Goal: Task Accomplishment & Management: Use online tool/utility

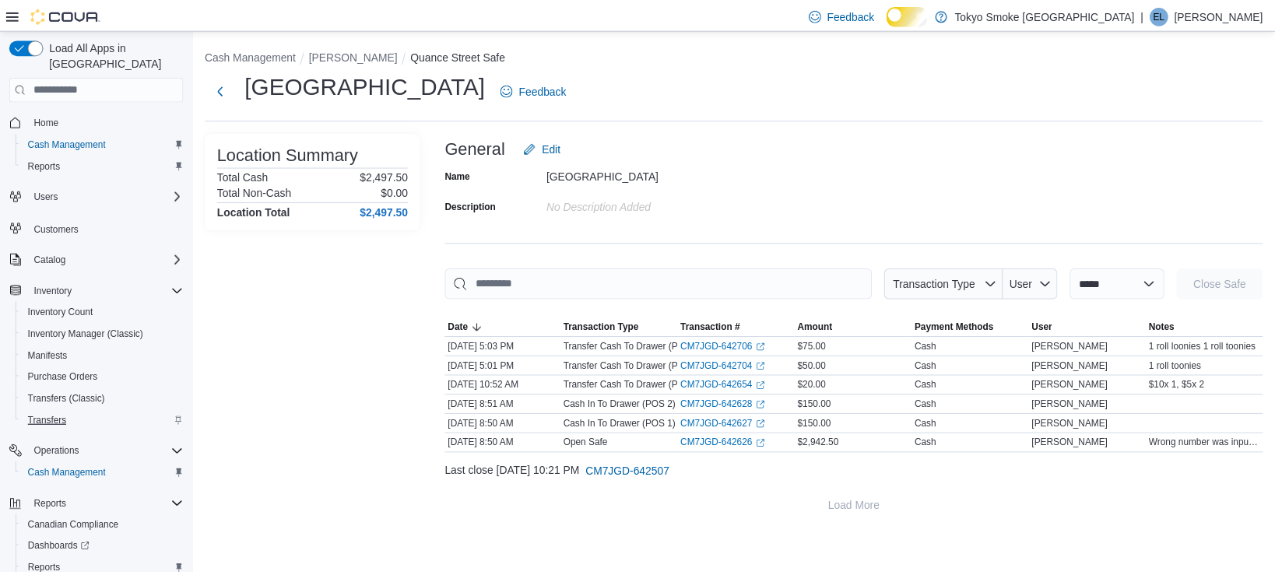
scroll to position [71, 0]
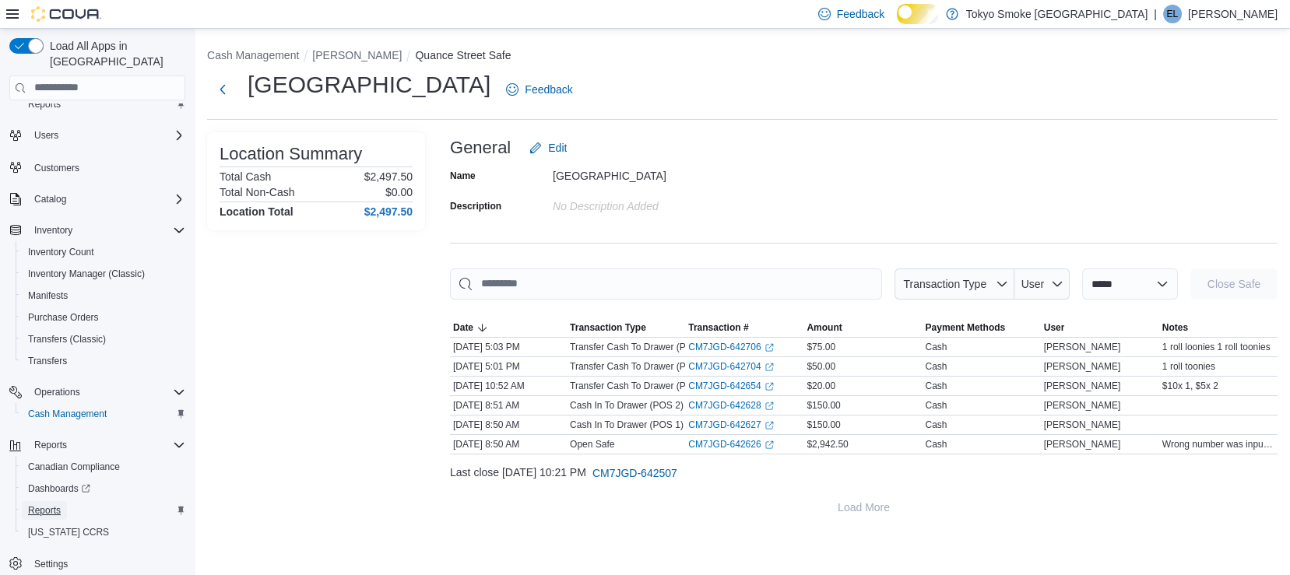
click at [49, 504] on span "Reports" at bounding box center [44, 510] width 33 height 12
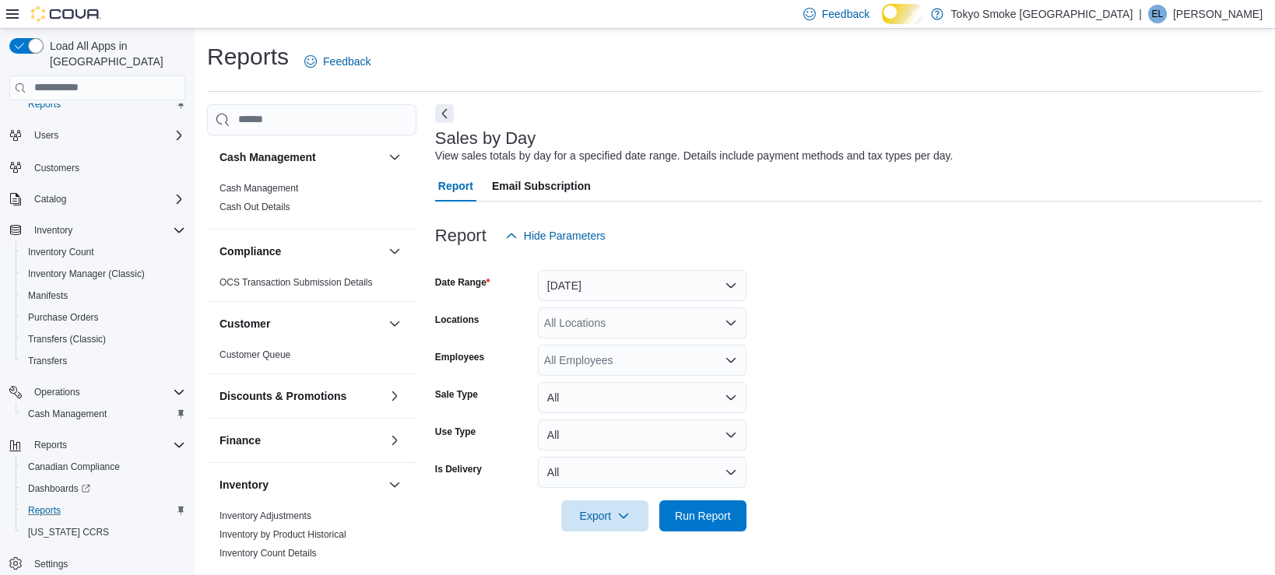
scroll to position [12, 0]
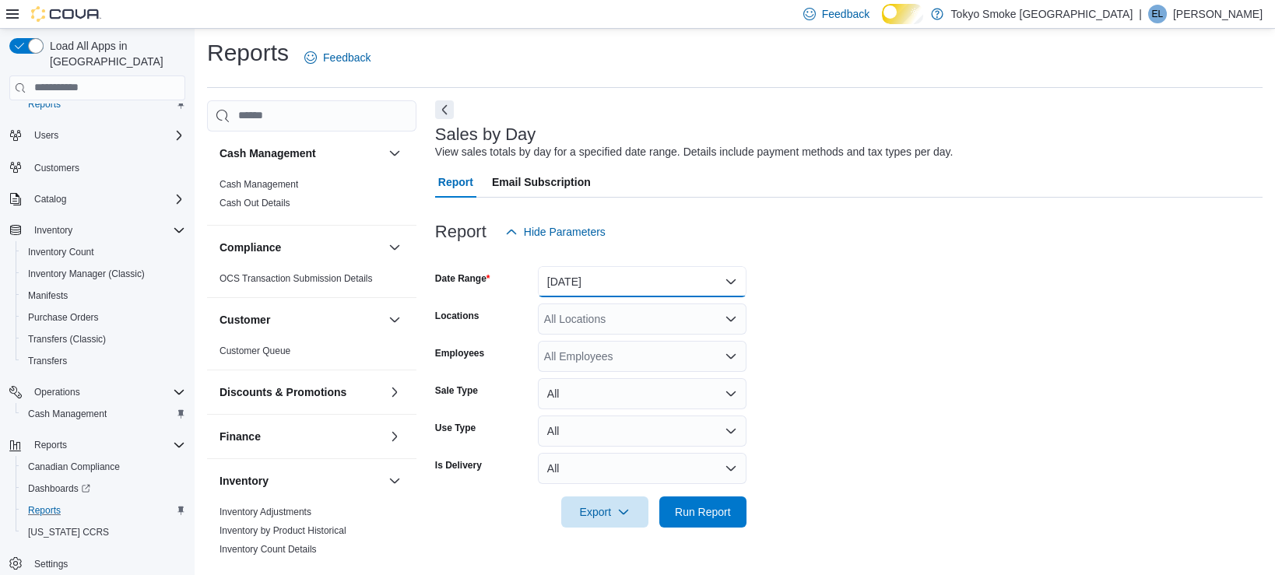
click at [594, 292] on button "[DATE]" at bounding box center [642, 281] width 209 height 31
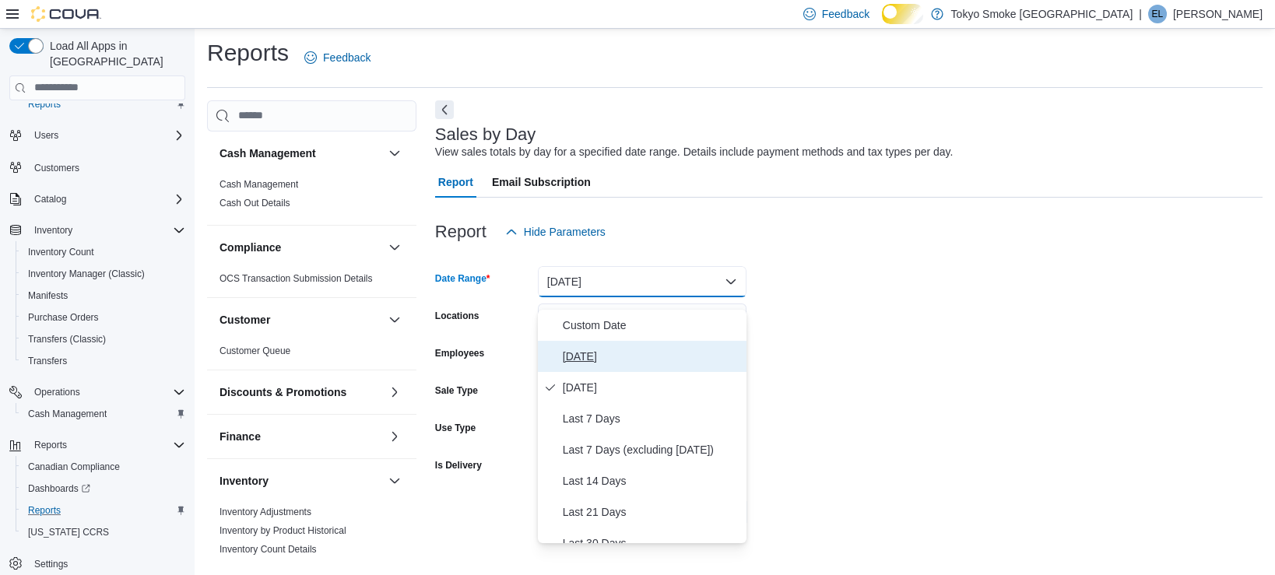
click at [578, 363] on span "[DATE]" at bounding box center [651, 356] width 177 height 19
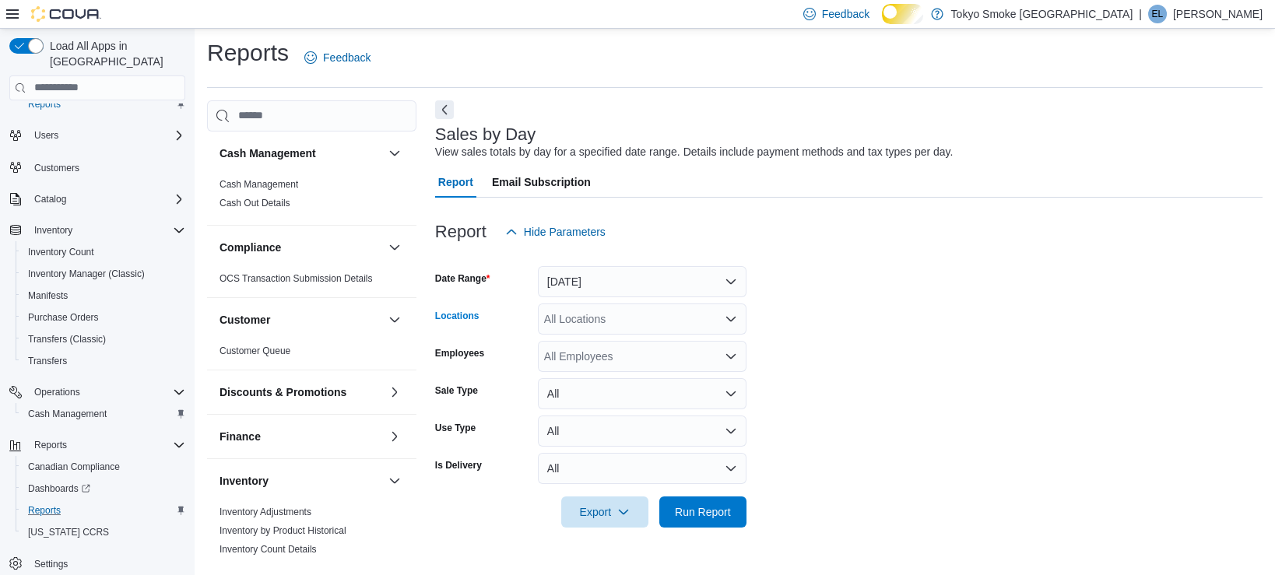
click at [619, 327] on div "All Locations" at bounding box center [642, 319] width 209 height 31
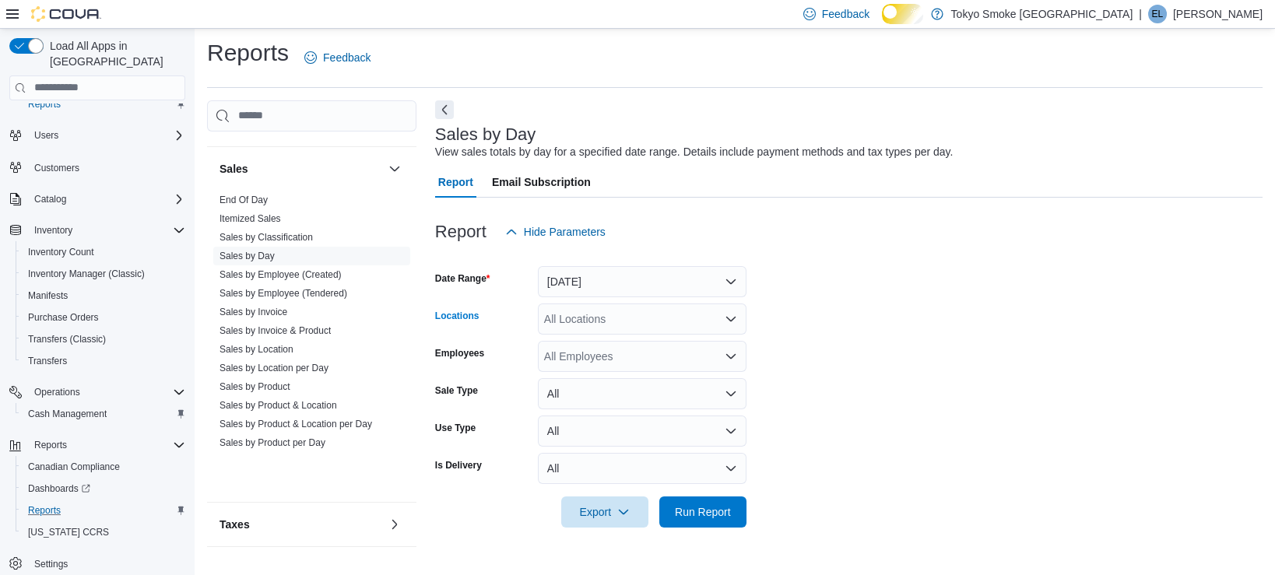
scroll to position [856, 0]
click at [266, 195] on link "End Of Day" at bounding box center [243, 200] width 48 height 11
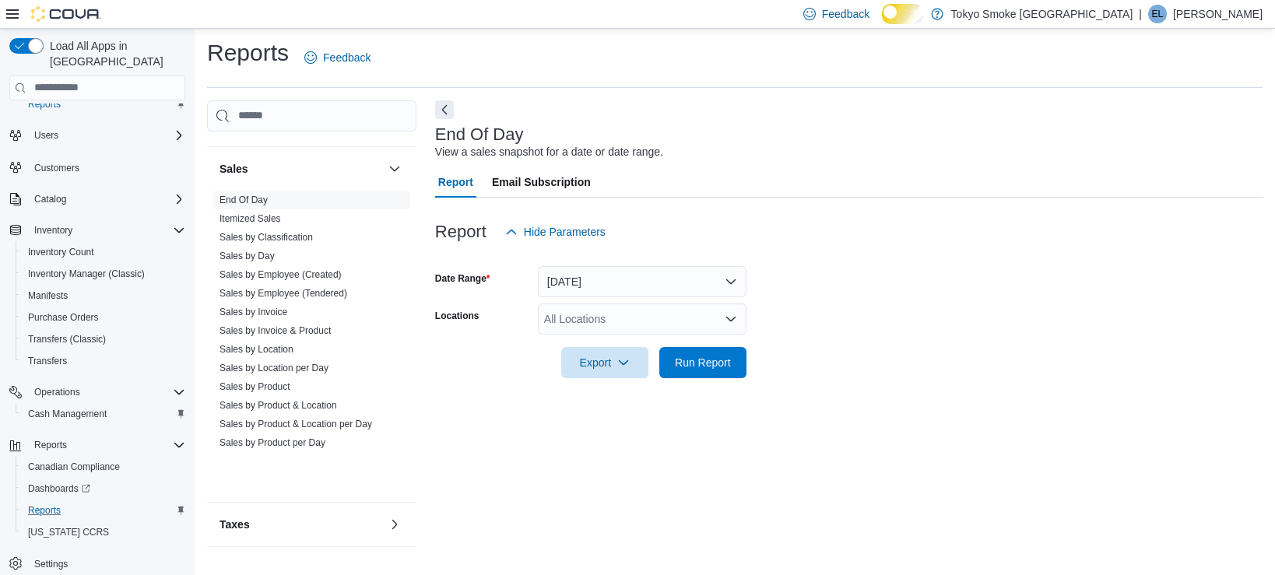
click at [675, 328] on div "All Locations" at bounding box center [642, 319] width 209 height 31
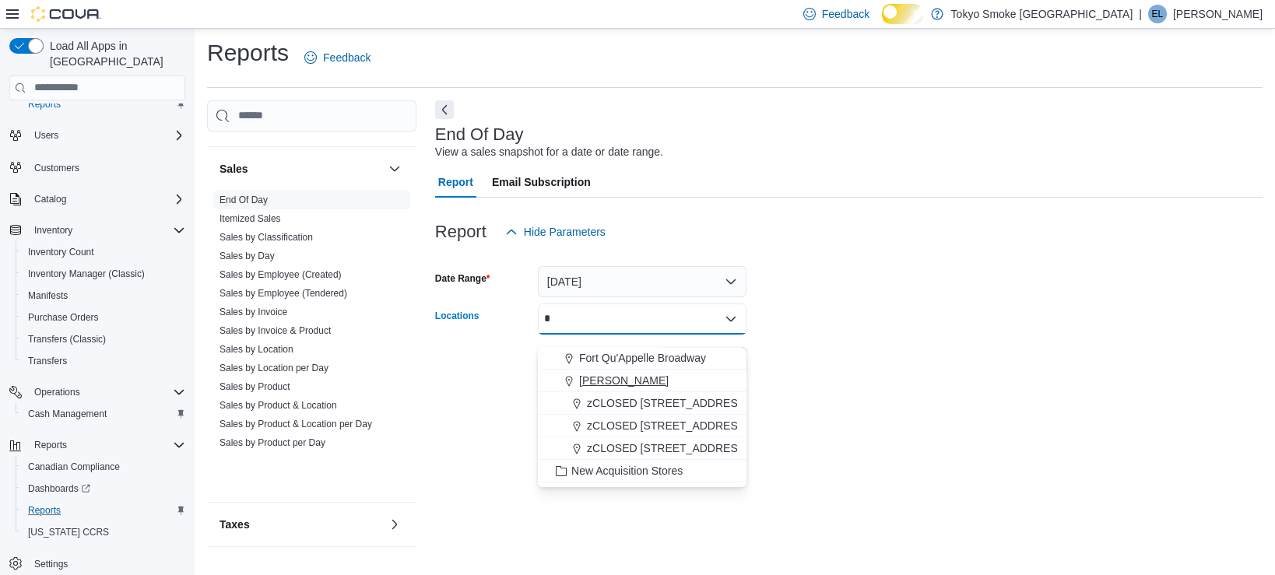
type input "*"
click at [649, 373] on span "[PERSON_NAME]" at bounding box center [623, 381] width 89 height 16
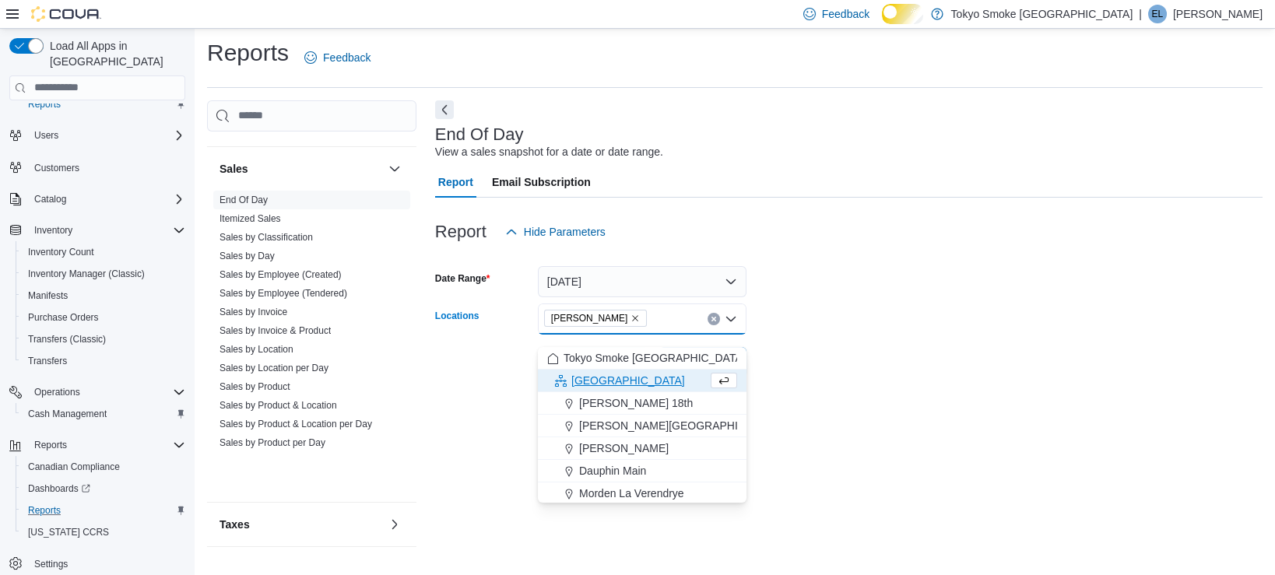
click at [808, 356] on form "Date Range [DATE] Locations [GEOGRAPHIC_DATA][PERSON_NAME] Combo box. Selected.…" at bounding box center [848, 312] width 827 height 131
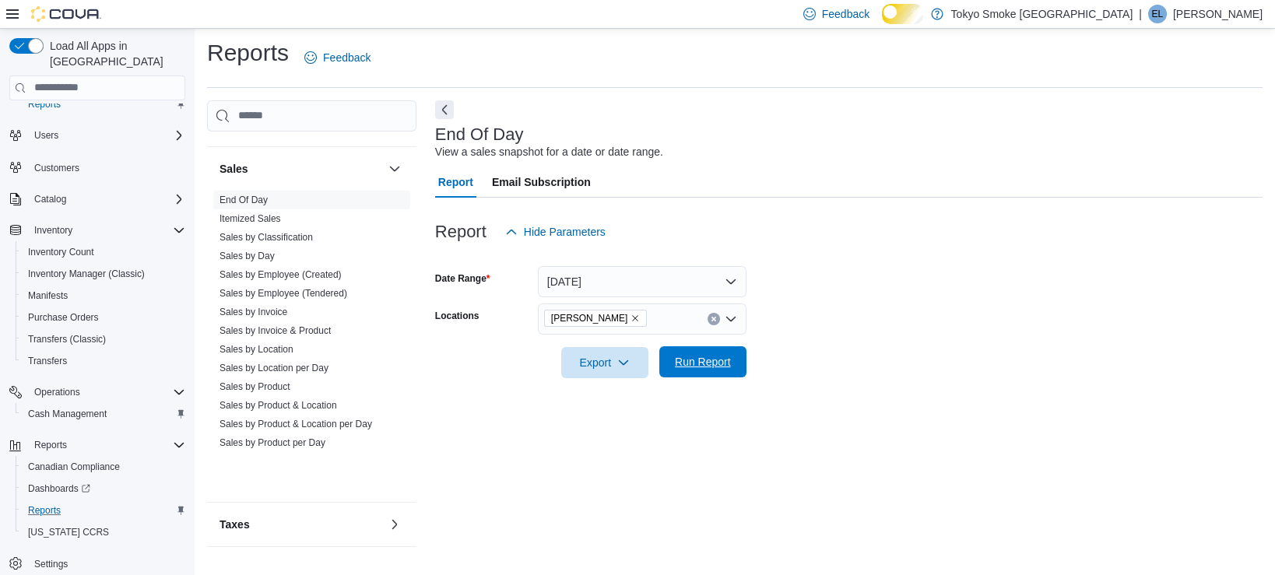
click at [709, 377] on span "Run Report" at bounding box center [702, 361] width 68 height 31
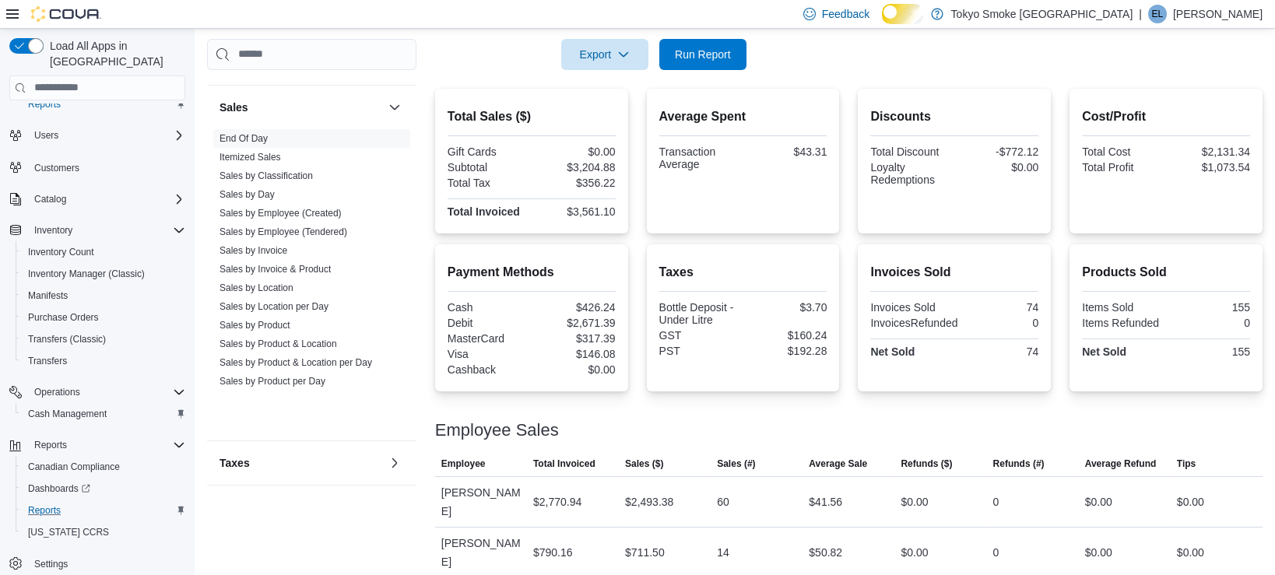
scroll to position [342, 0]
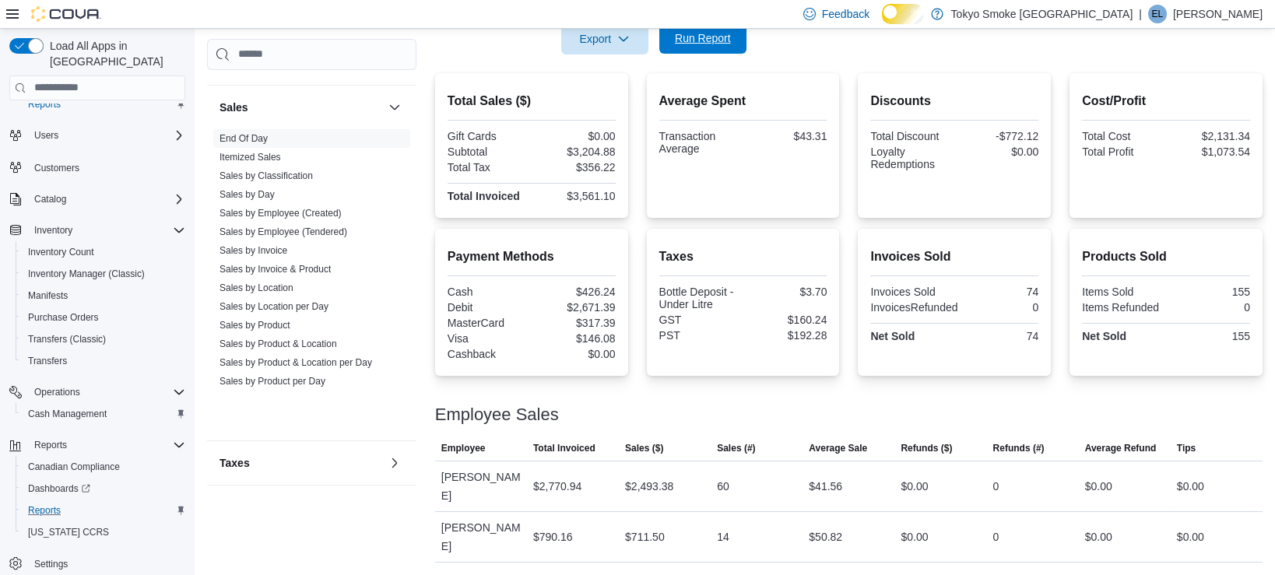
click at [695, 43] on span "Run Report" at bounding box center [703, 38] width 56 height 16
